Goal: Transaction & Acquisition: Purchase product/service

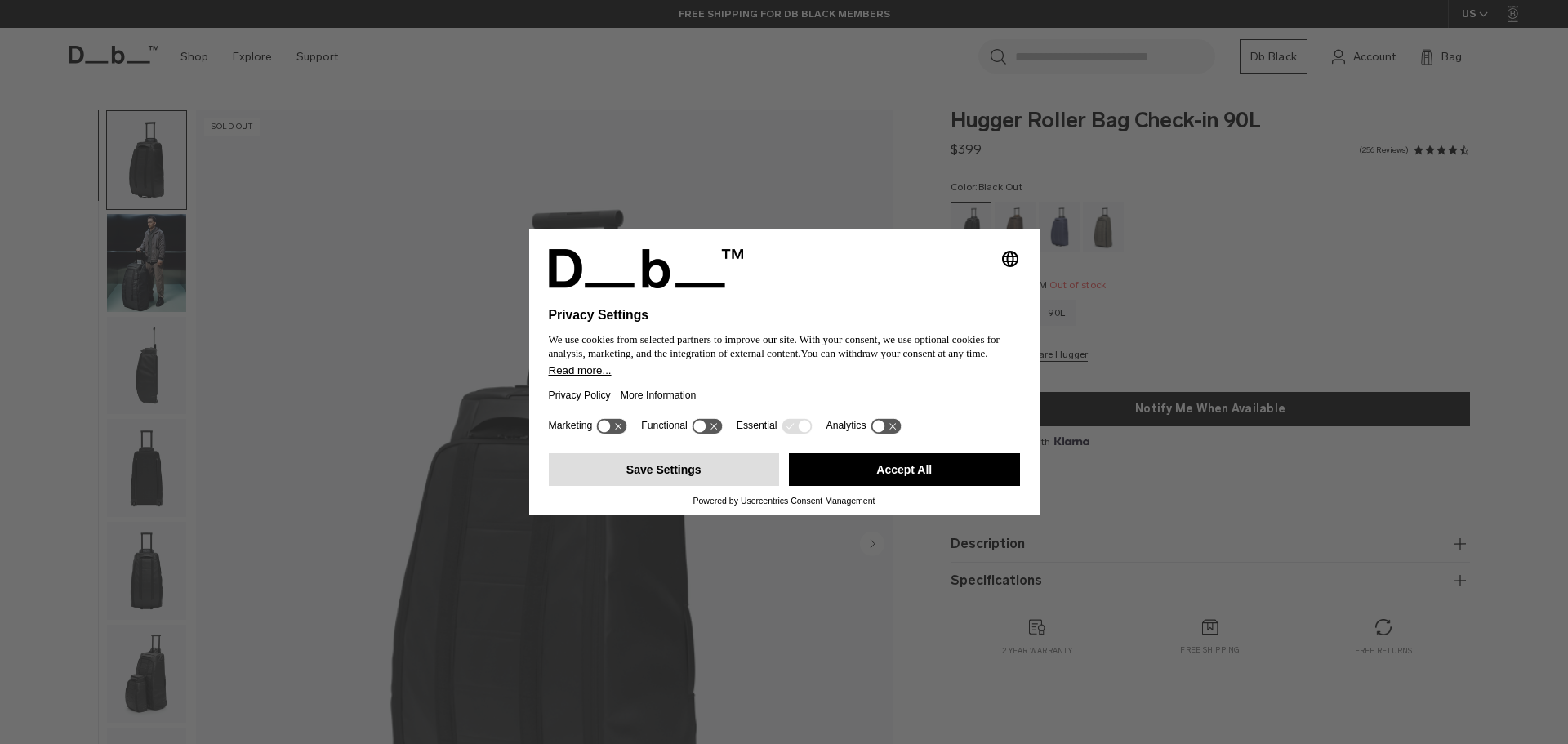
click at [719, 470] on button "Save Settings" at bounding box center [664, 469] width 231 height 33
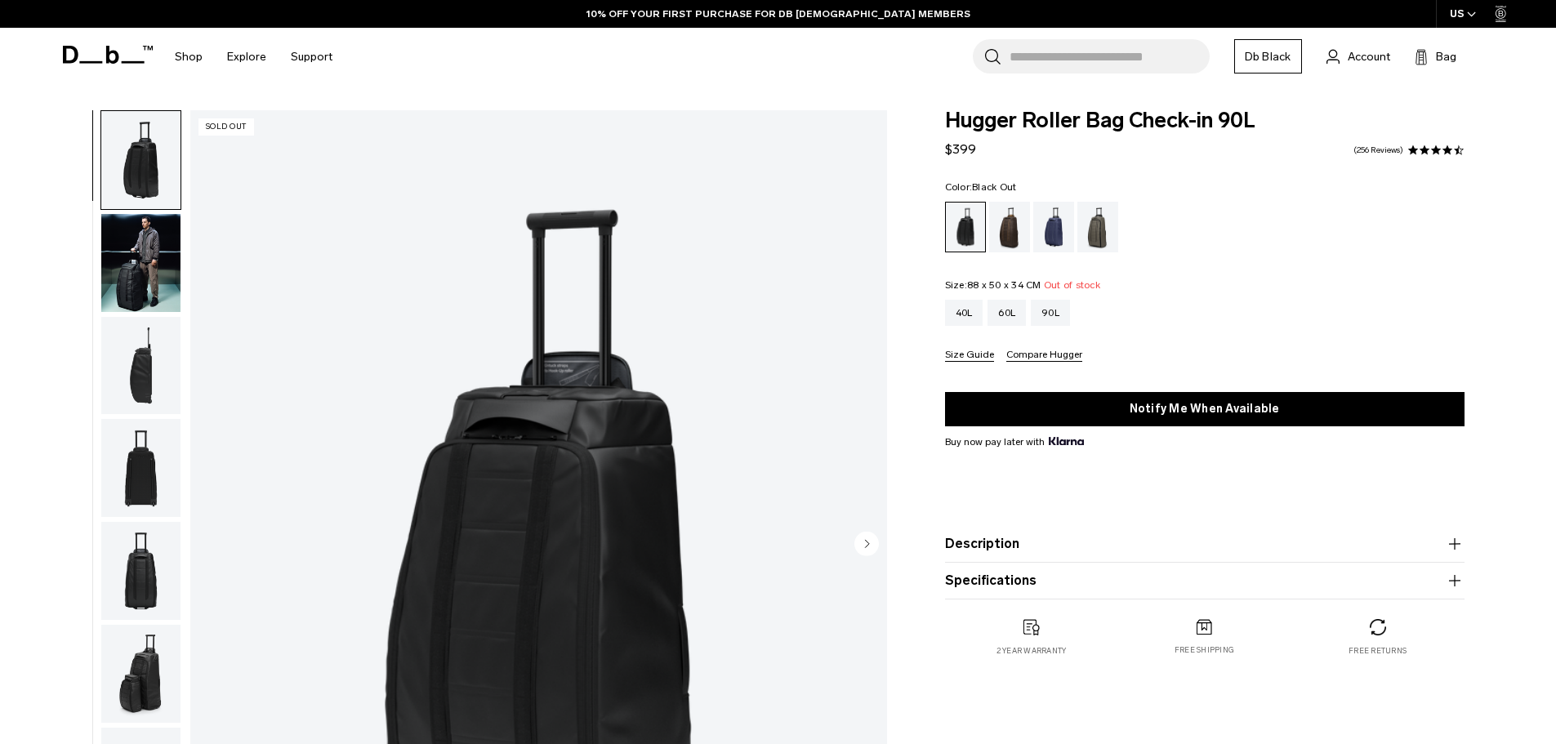
click at [976, 354] on button "Size Guide" at bounding box center [969, 356] width 49 height 12
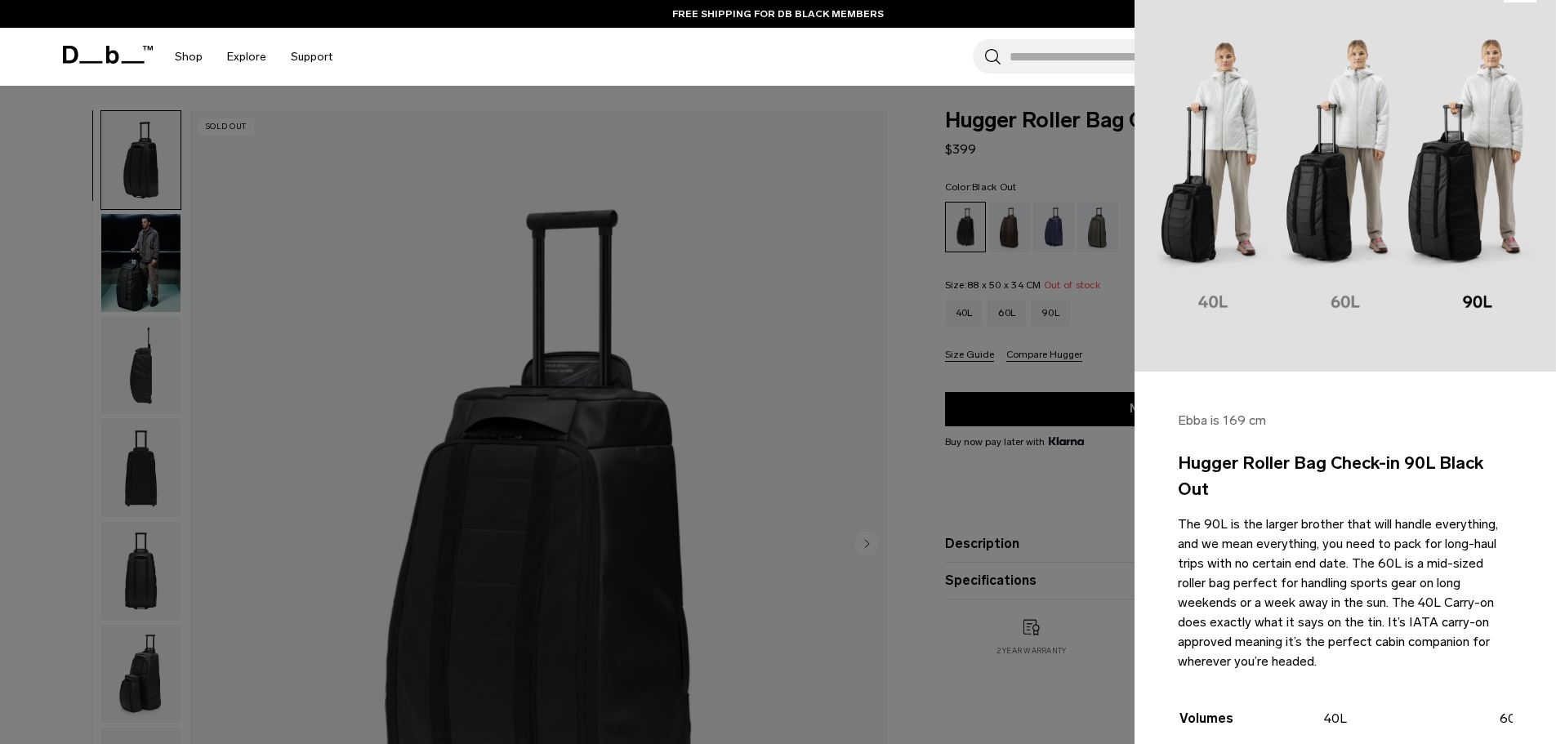
scroll to position [49, 0]
click at [1314, 215] on img at bounding box center [1344, 161] width 421 height 421
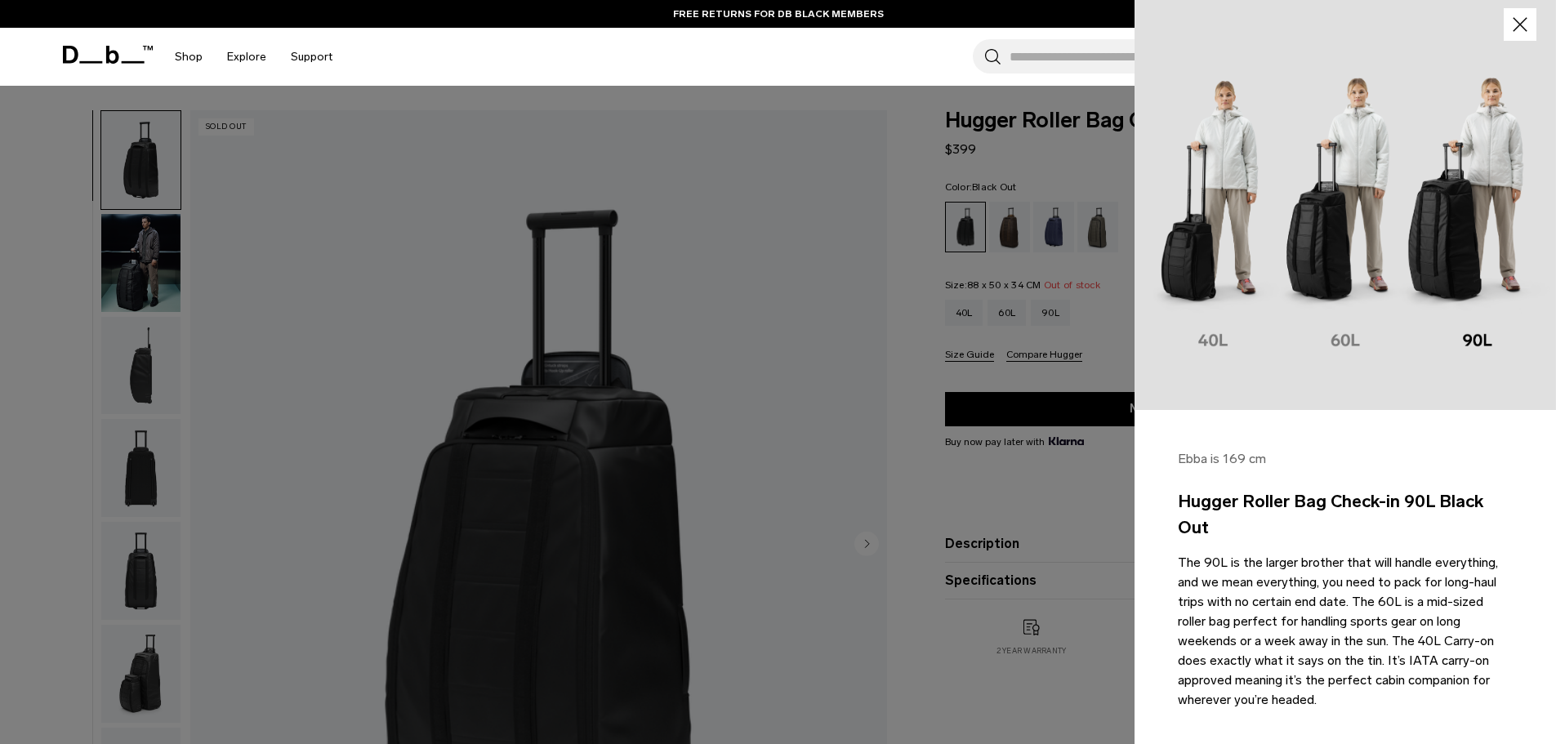
scroll to position [0, 0]
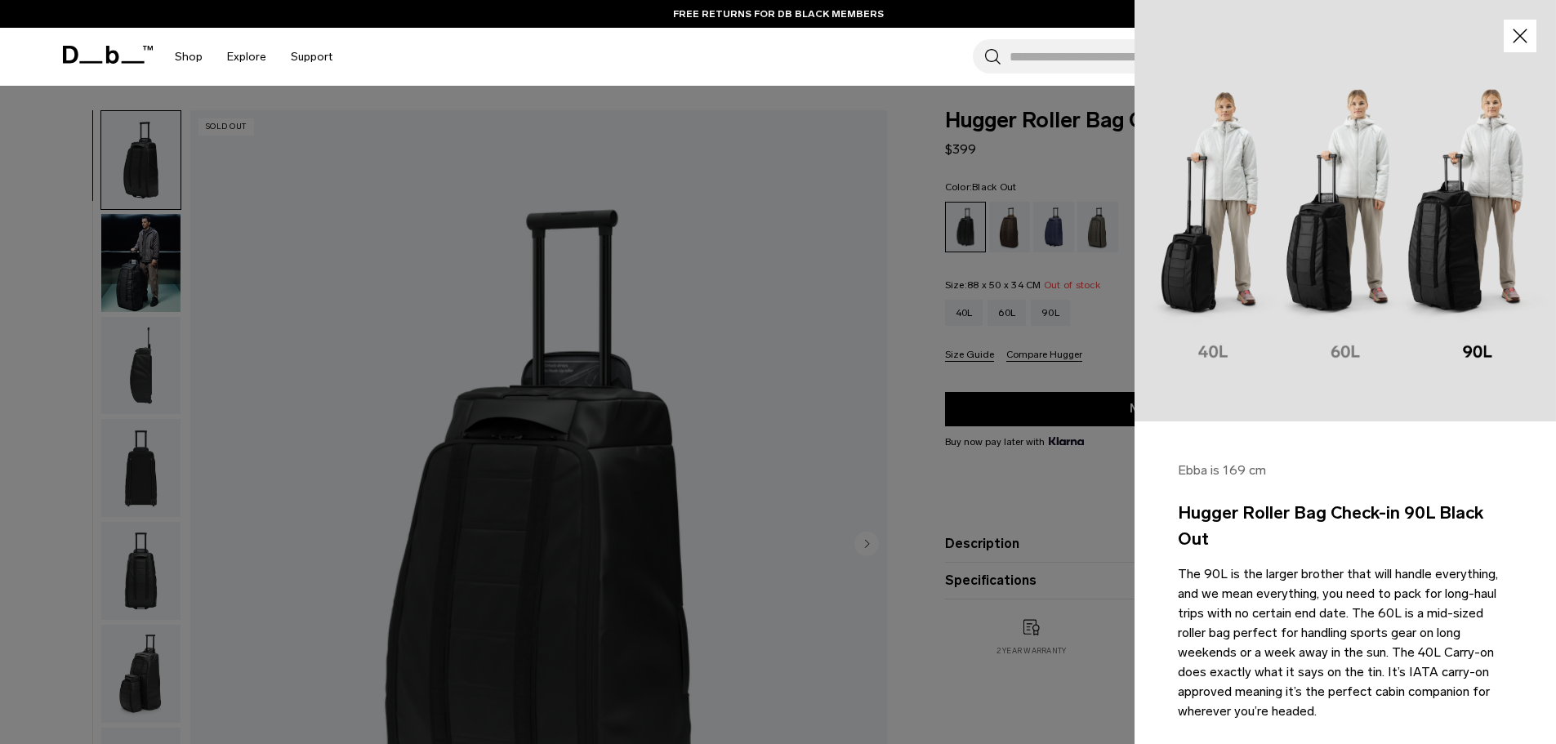
click at [1517, 35] on icon "button" at bounding box center [1520, 37] width 24 height 24
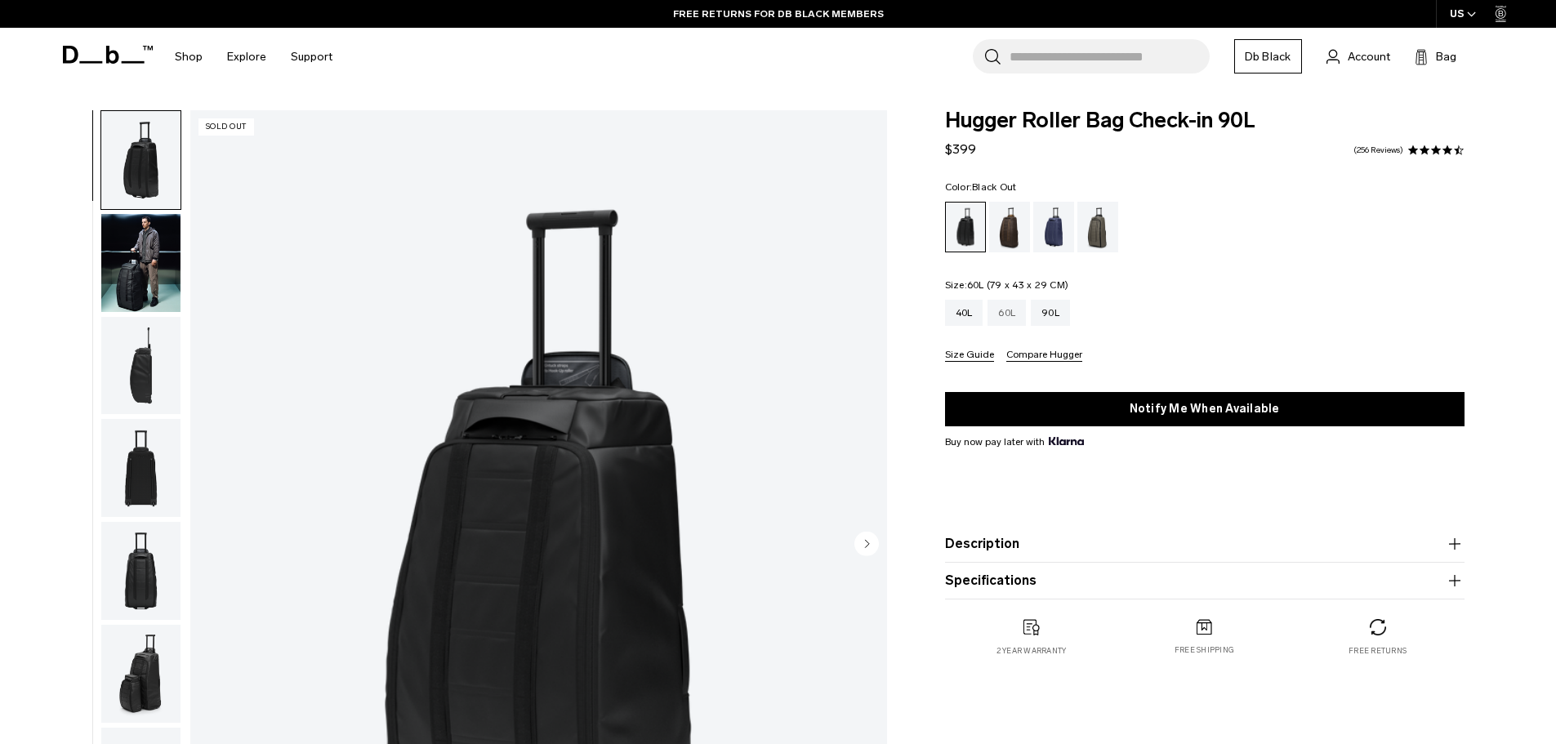
click at [1009, 317] on div "60L" at bounding box center [1006, 313] width 38 height 26
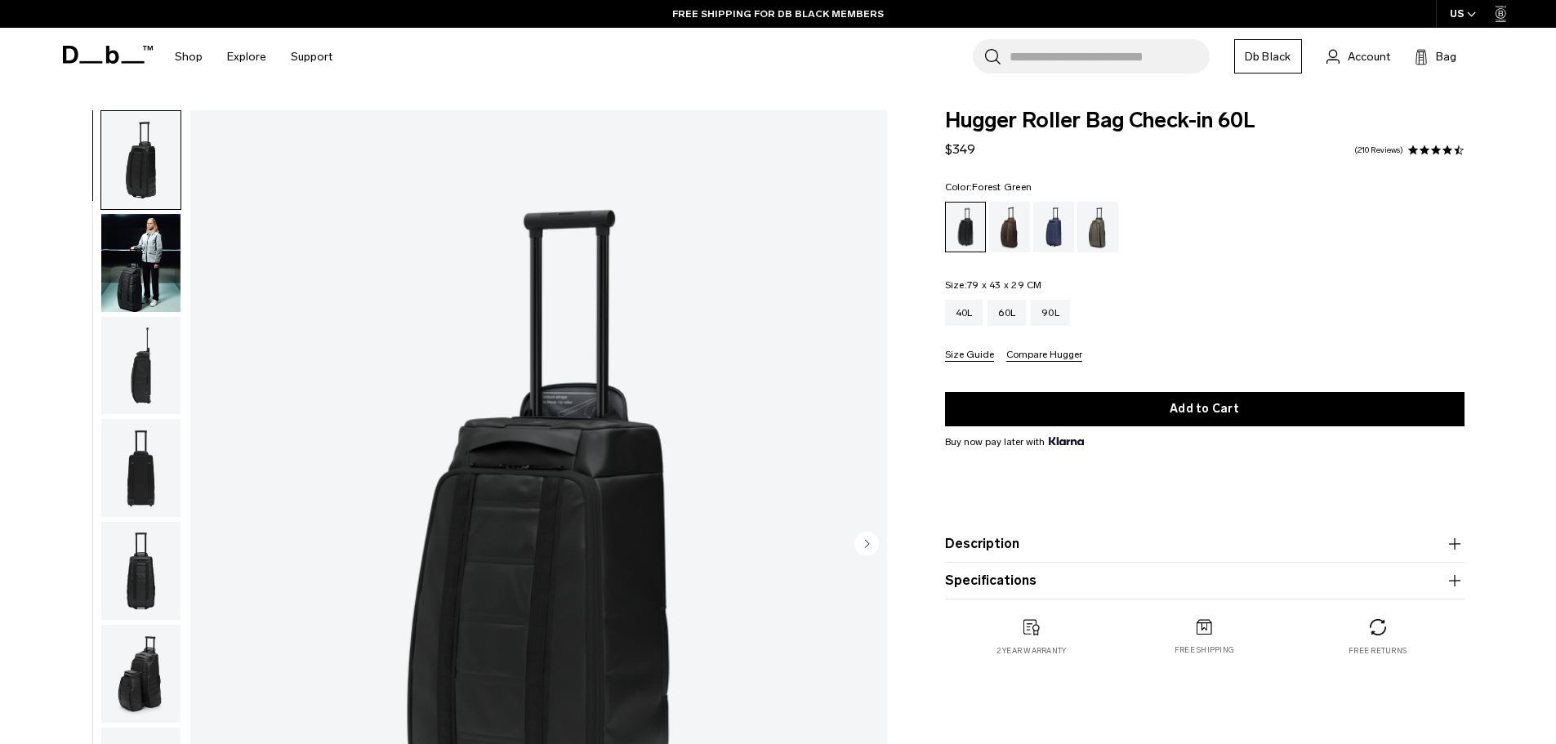
click at [1081, 235] on div "Forest Green" at bounding box center [1098, 227] width 42 height 51
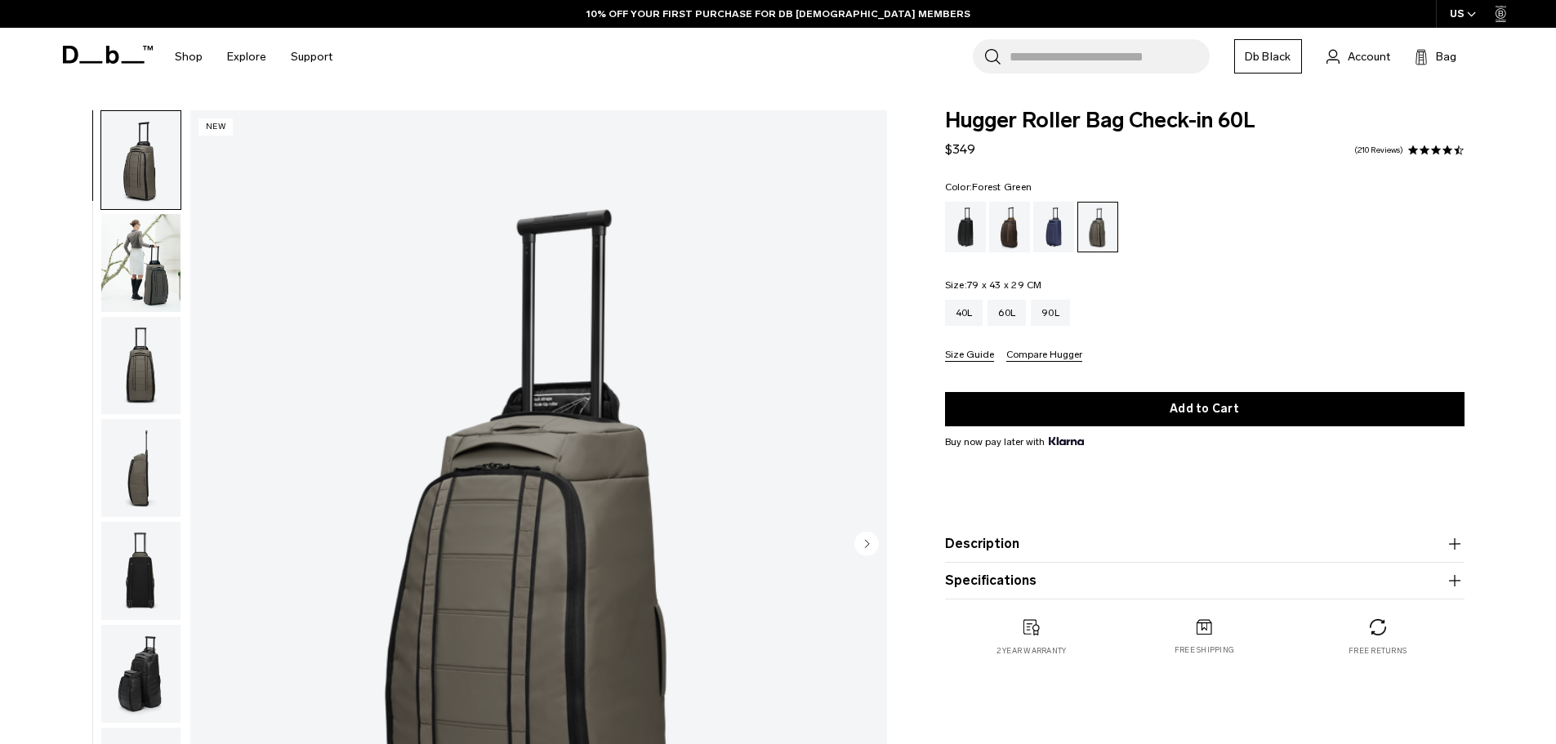
click at [1459, 581] on icon "button" at bounding box center [1453, 580] width 11 height 1
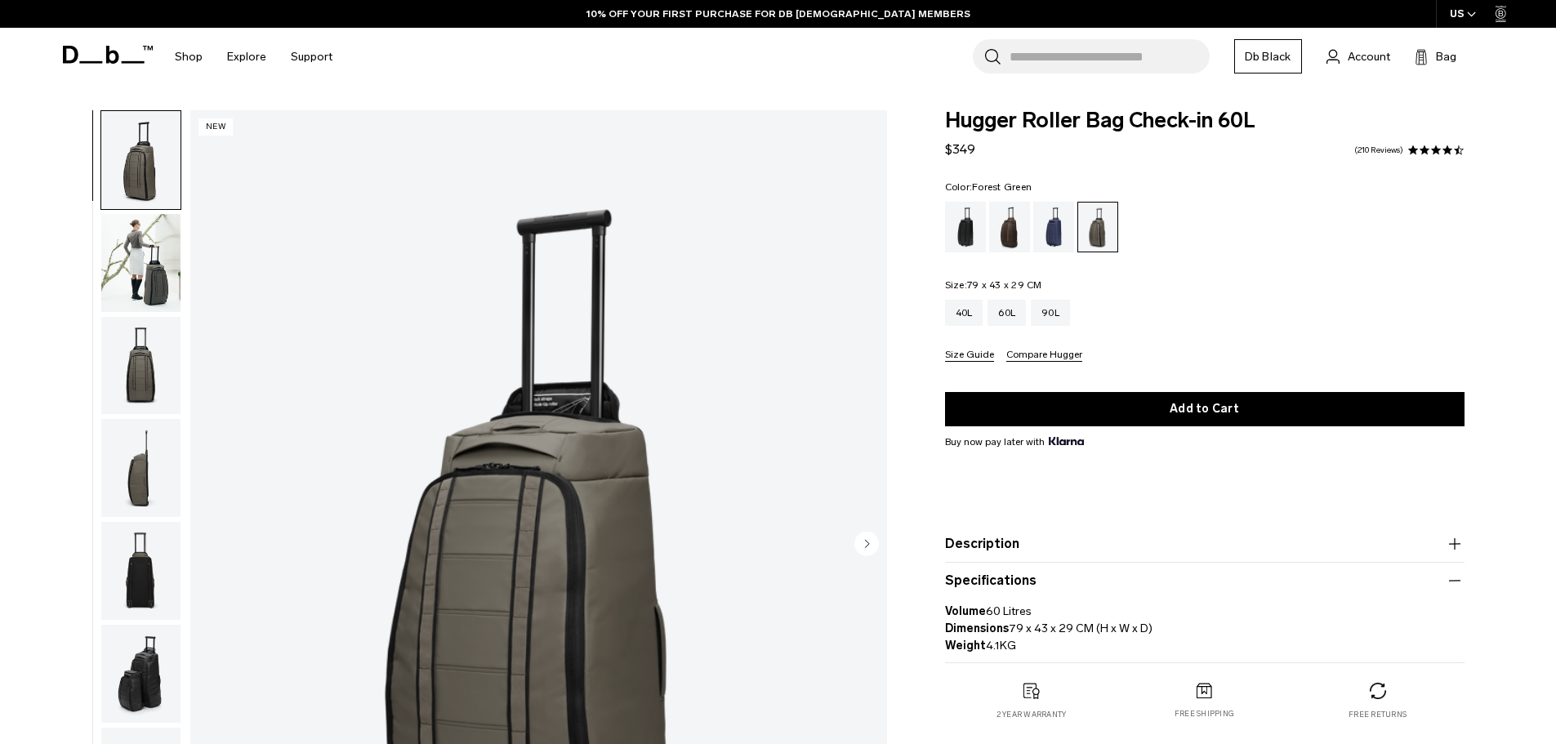
click at [1453, 555] on product-accordion "Description Stylish wheeled luggage for adventurous travelers. Long-haul or sho…" at bounding box center [1204, 544] width 519 height 37
click at [1453, 546] on icon "button" at bounding box center [1455, 544] width 20 height 20
